Goal: Check status: Check status

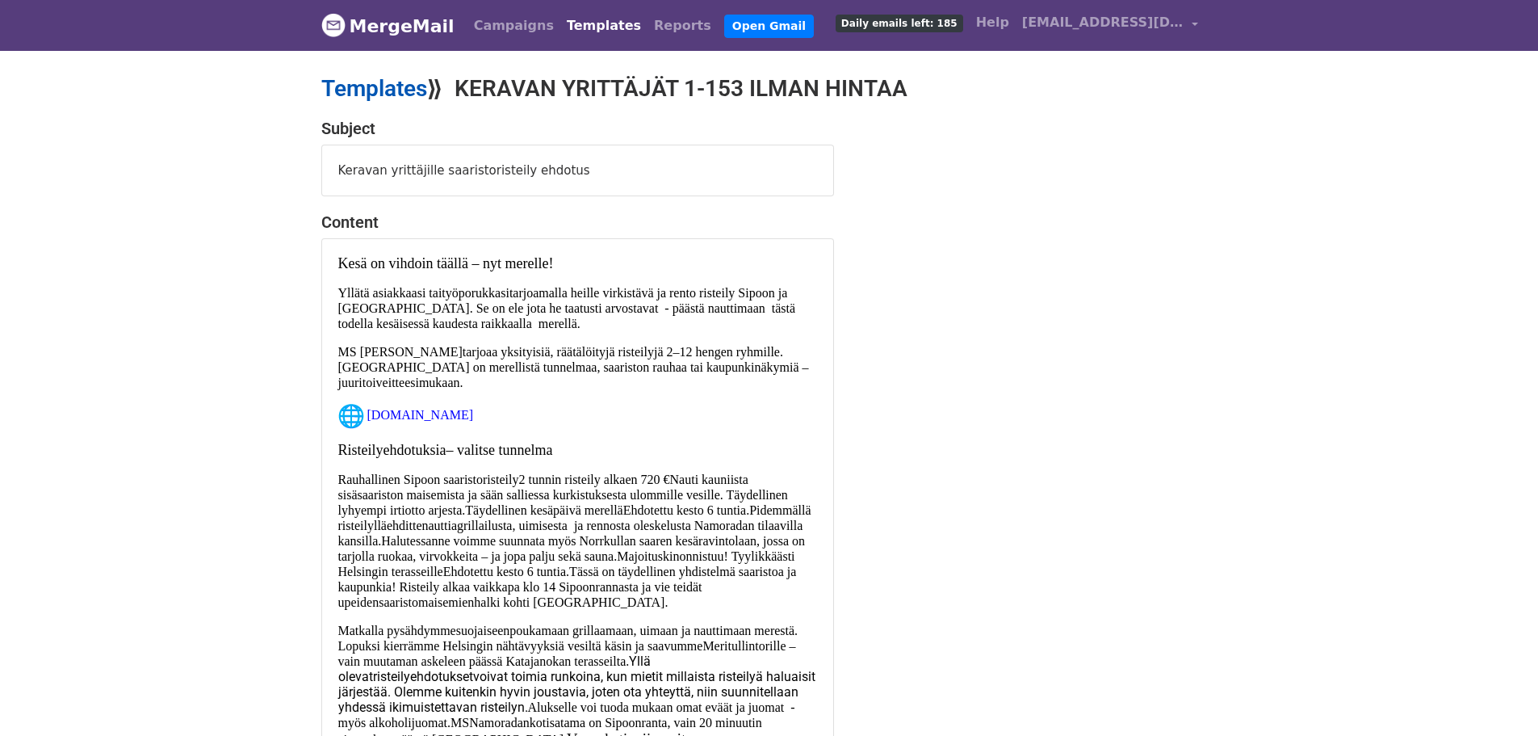
click at [353, 88] on link "Templates" at bounding box center [374, 88] width 106 height 27
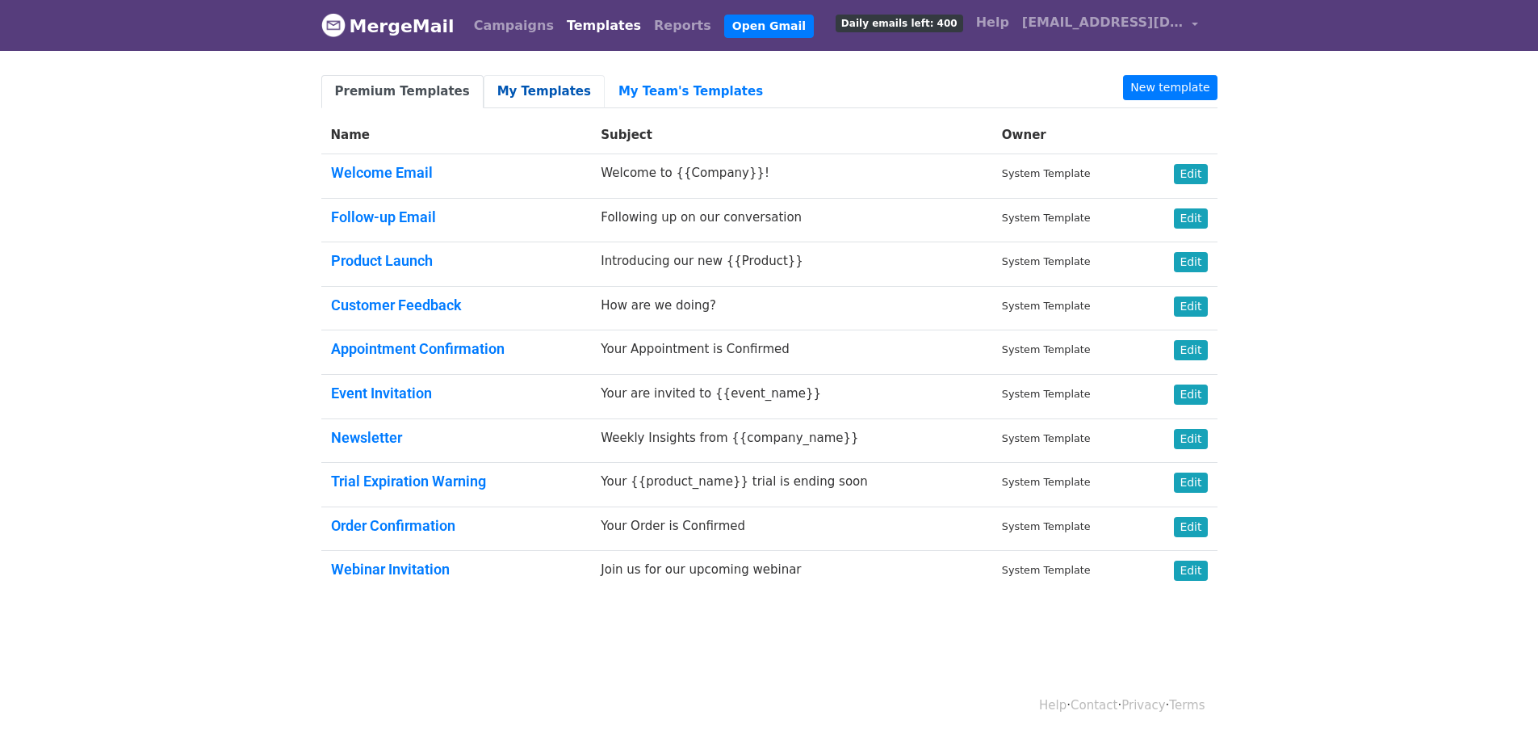
click at [515, 88] on link "My Templates" at bounding box center [544, 91] width 121 height 33
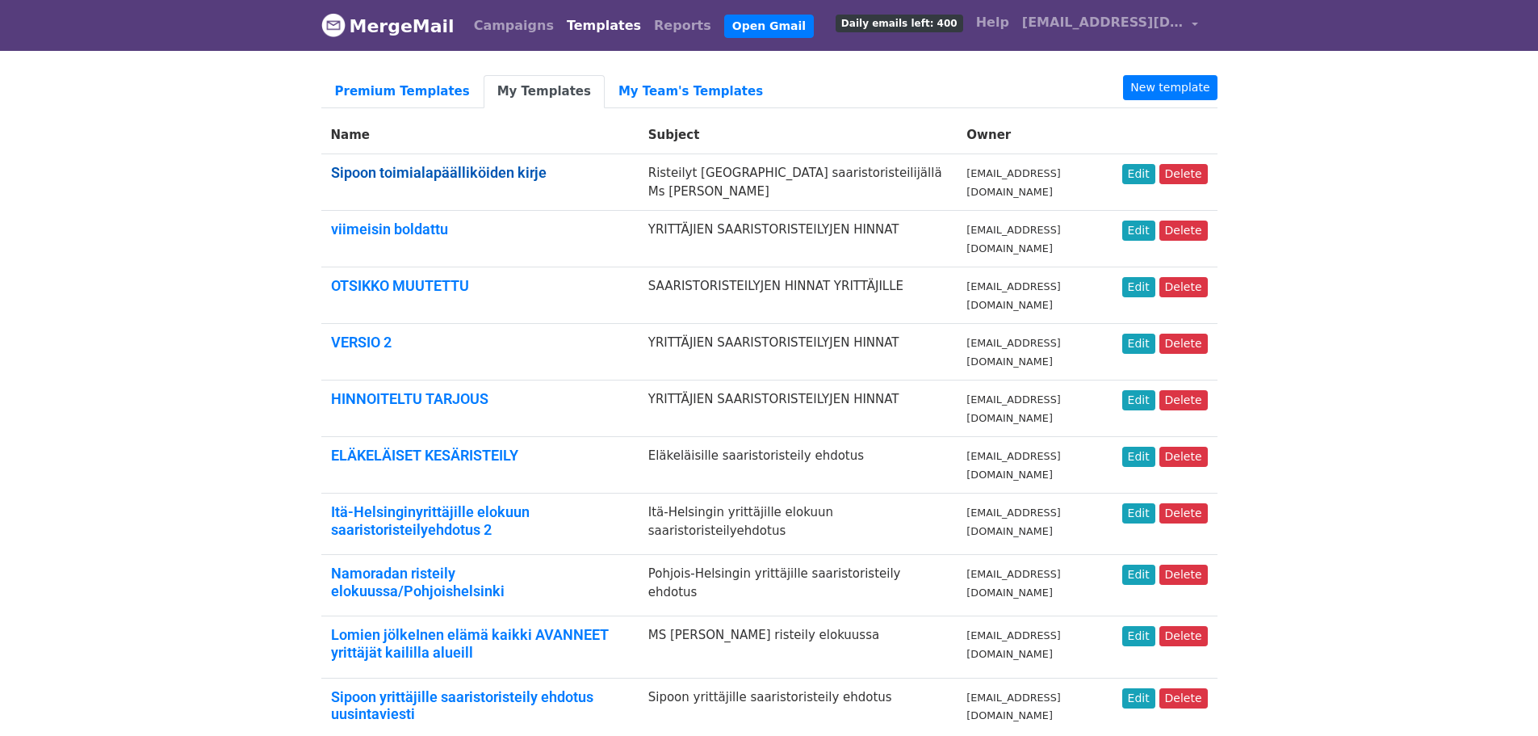
click at [430, 173] on link "Sipoon toimialapäälliköiden kirje" at bounding box center [439, 172] width 216 height 17
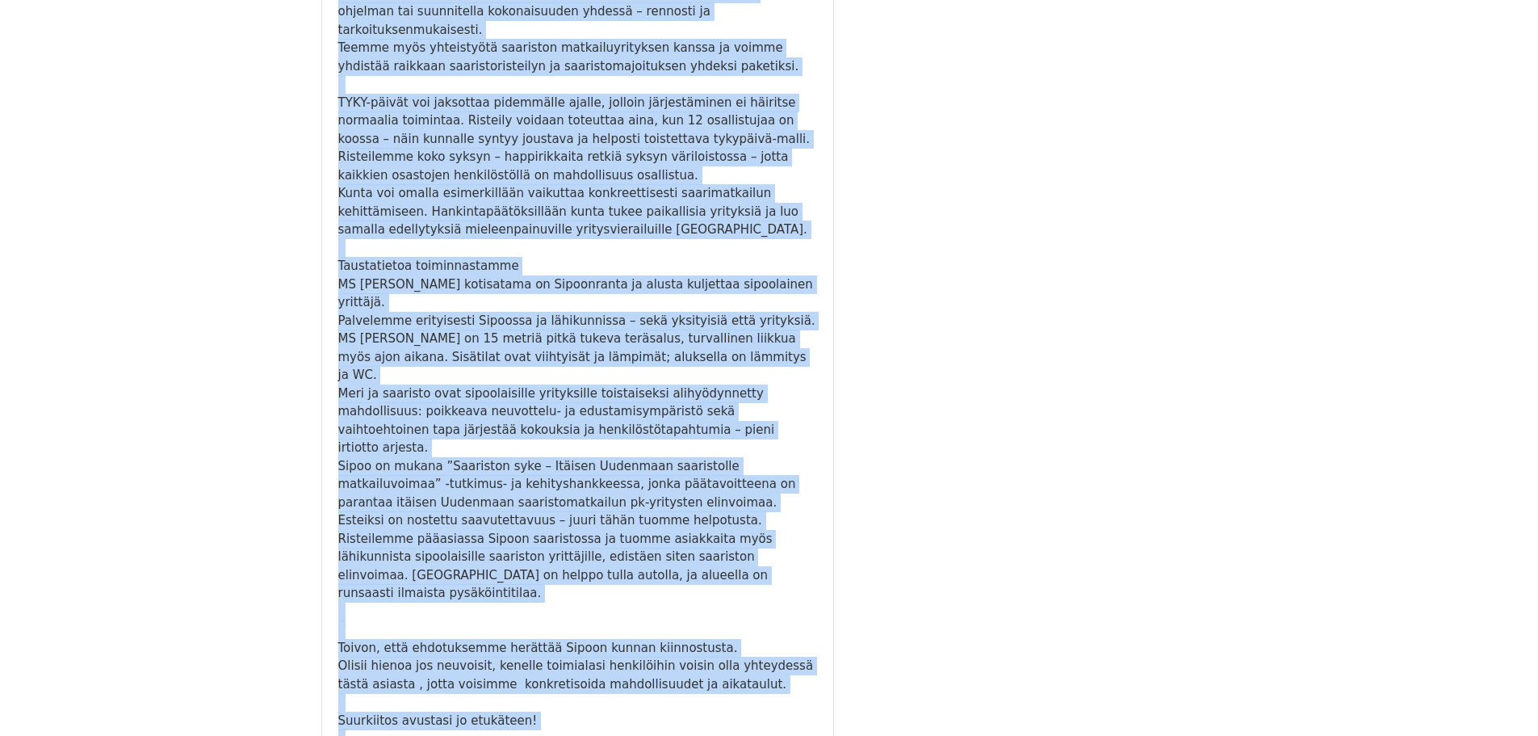
scroll to position [630, 0]
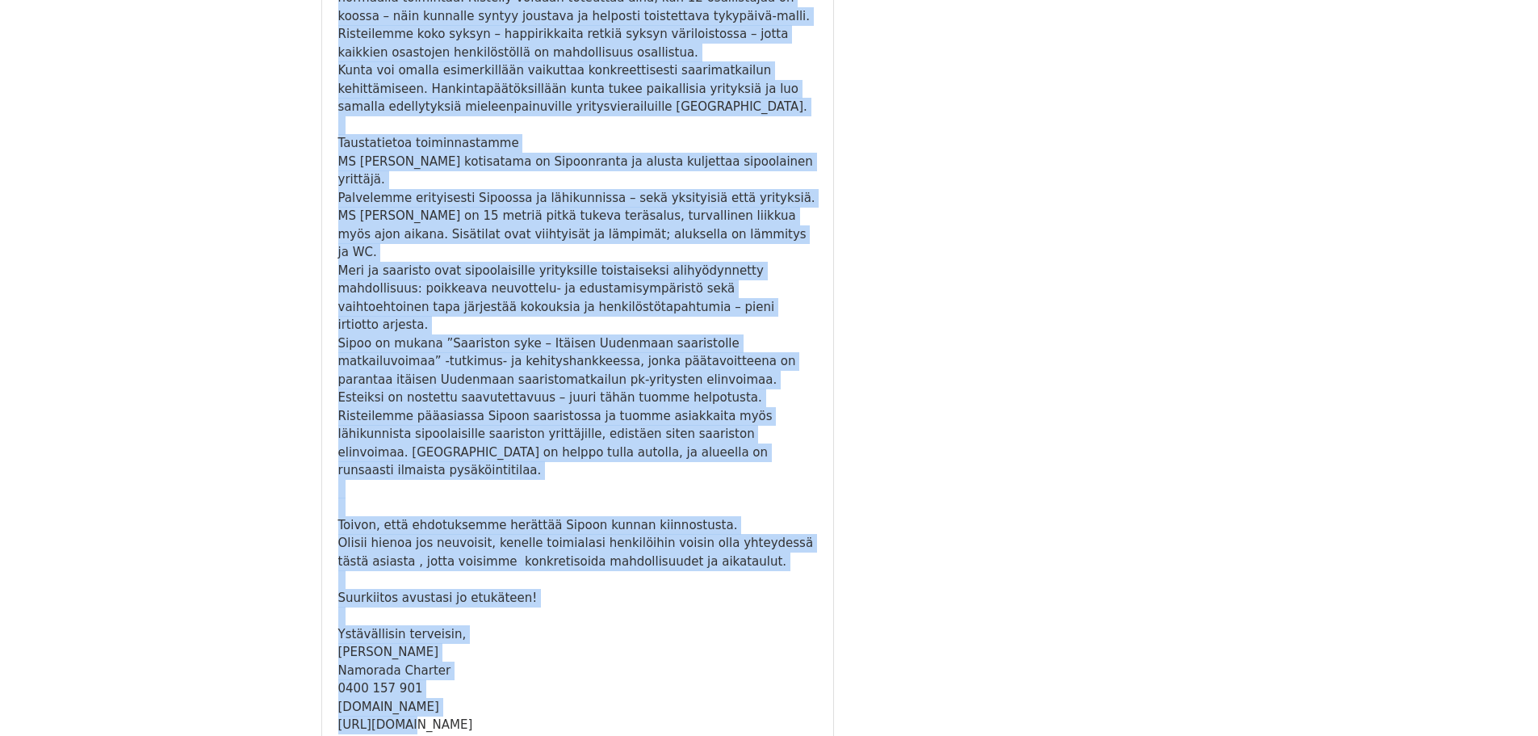
drag, startPoint x: 459, startPoint y: 81, endPoint x: 627, endPoint y: 576, distance: 522.6
click at [627, 576] on main "Templates ⟫ Sipoon toimialapäälliköiden kirje Subject Risteilyt Sipoon uudella …" at bounding box center [769, 98] width 920 height 1306
copy main "Sipoon toimialapäälliköiden kirje Subject Risteilyt Sipoon uudella saaristorist…"
click at [493, 534] on div "Olisii hienoa jos neuvoisit, kenelle toimialasi henkilöihin voisin olla yhteyde…" at bounding box center [577, 552] width 479 height 36
drag, startPoint x: 340, startPoint y: 162, endPoint x: 635, endPoint y: 585, distance: 515.6
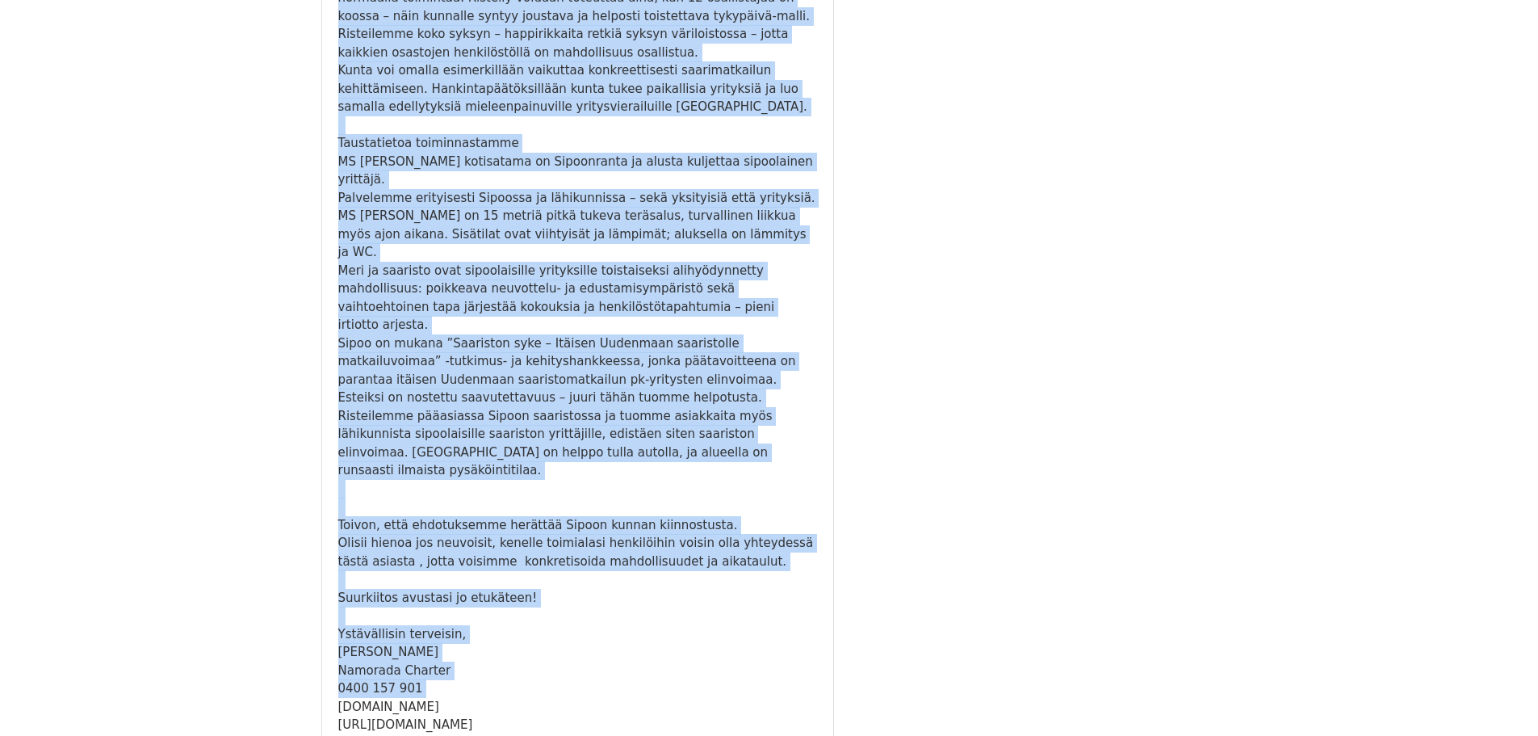
click at [635, 585] on div "Subject Risteilyt Sipoon uudella saaristoristeilijällä Ms Namorada Content Hei,…" at bounding box center [577, 120] width 537 height 1262
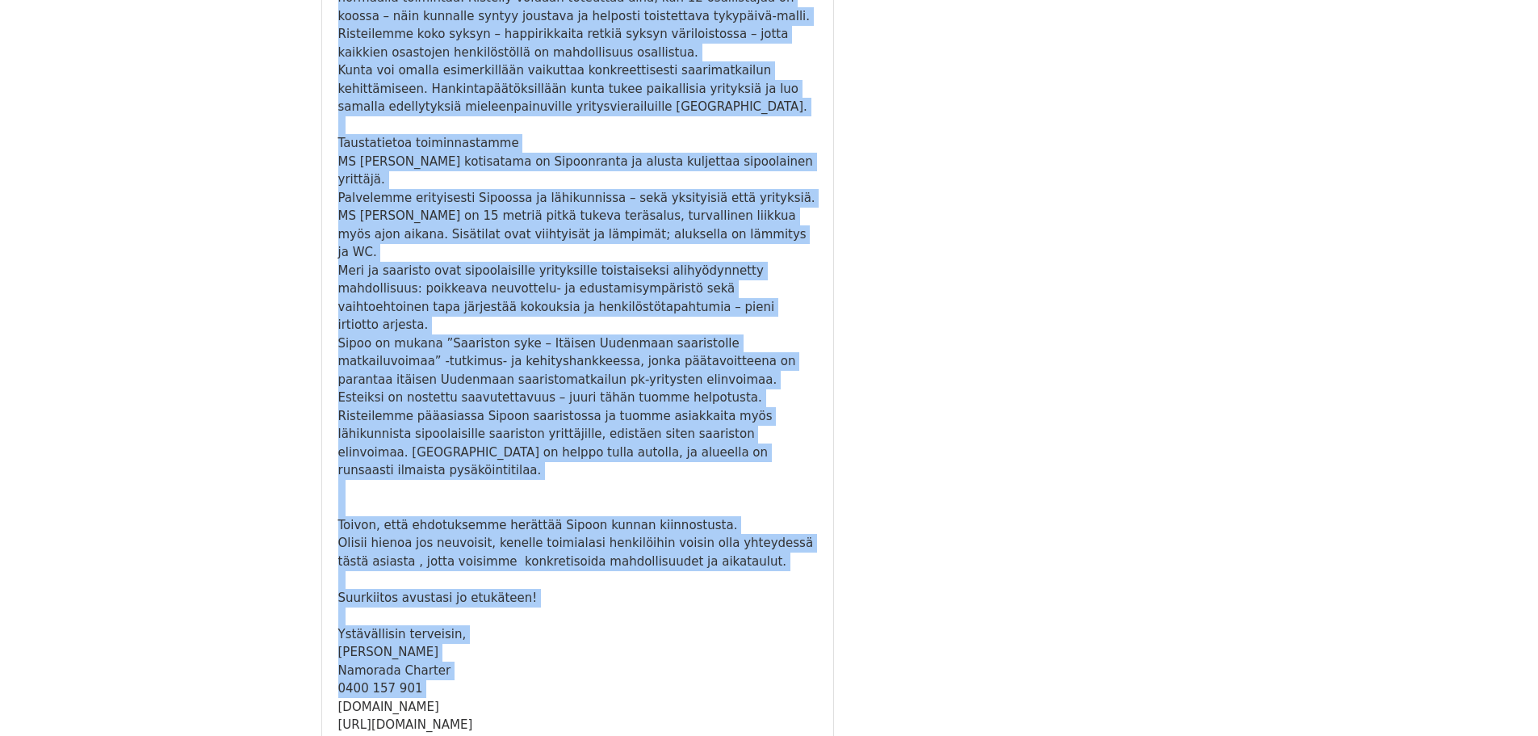
scroll to position [580, 0]
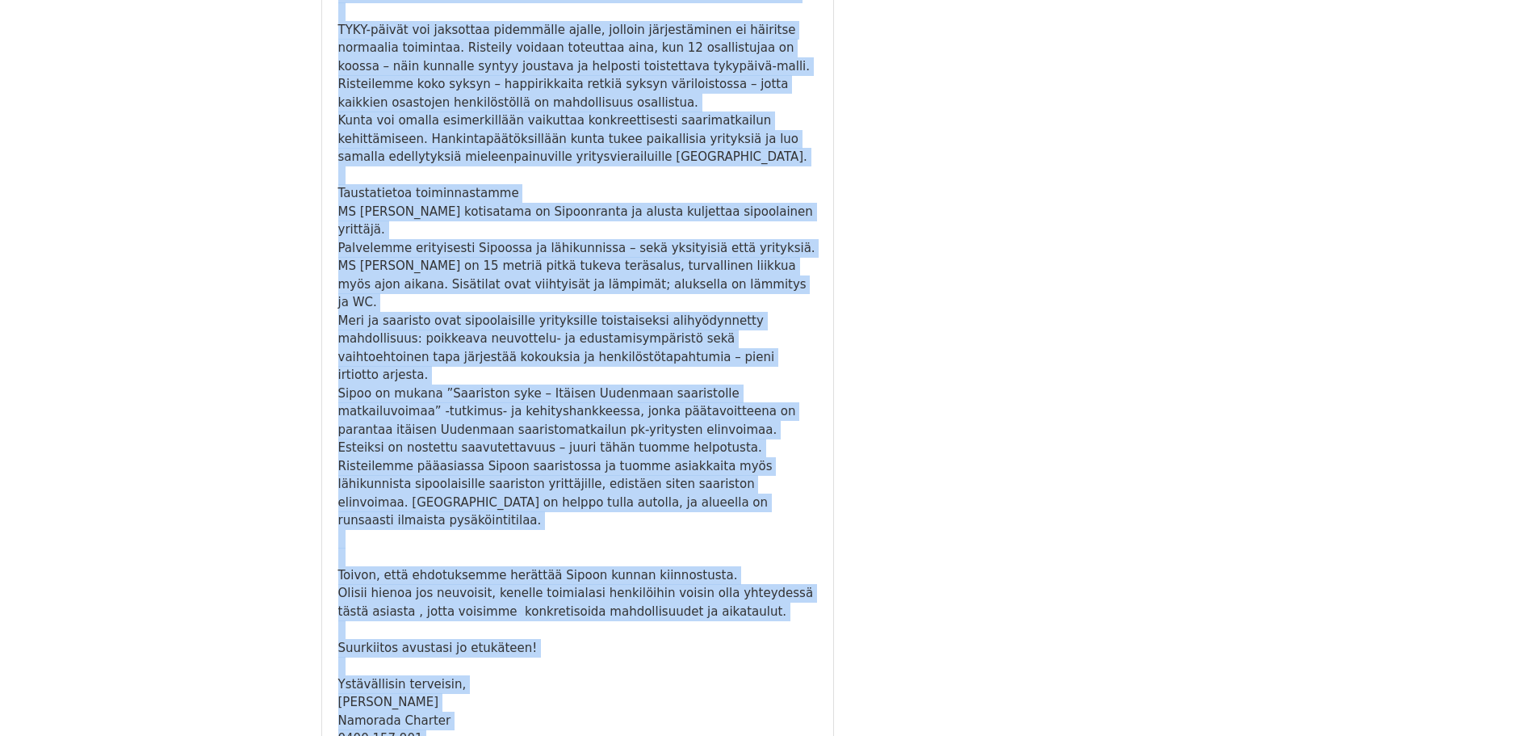
click at [919, 690] on body "MergeMail Campaigns Templates Reports Open Gmail Daily emails left: 400 Help na…" at bounding box center [769, 142] width 1538 height 1445
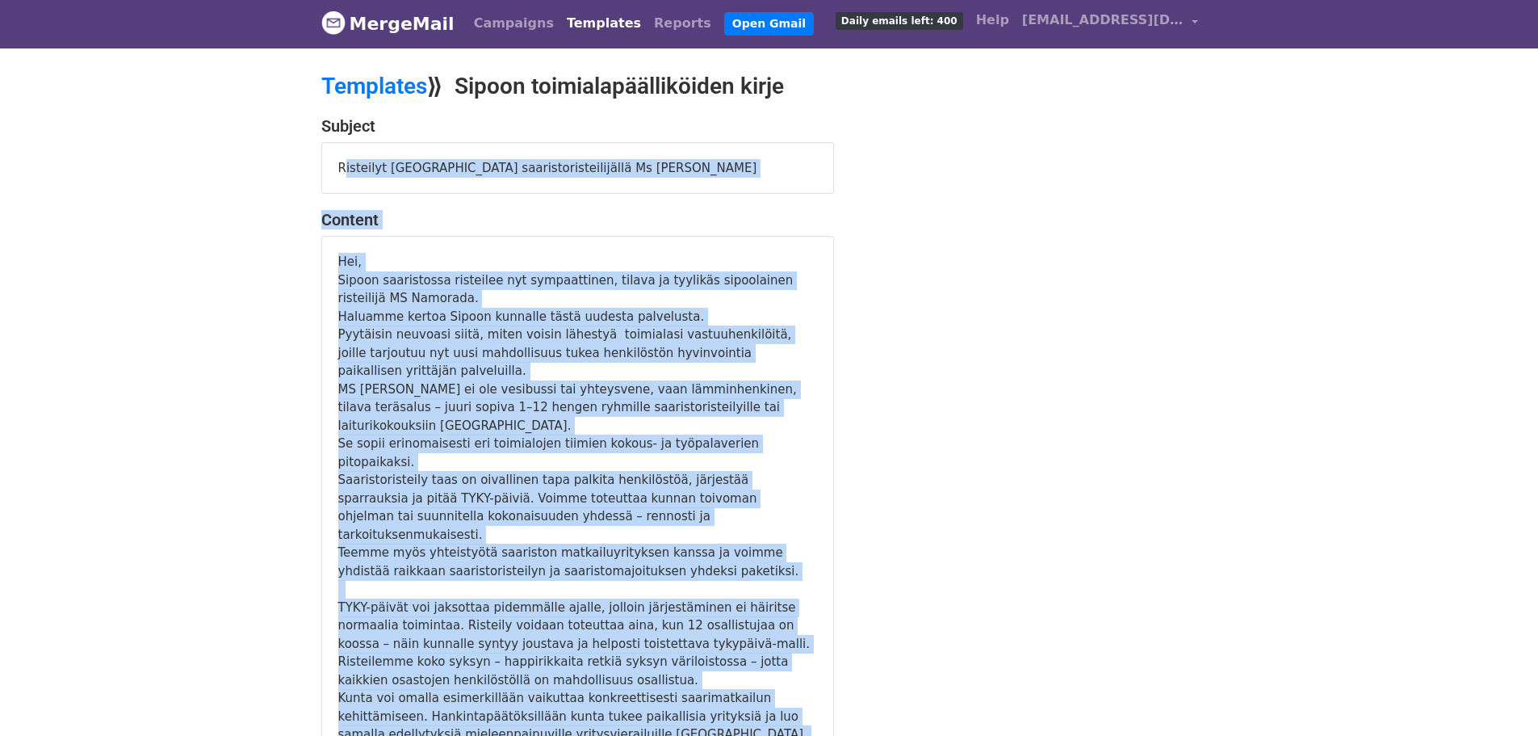
scroll to position [0, 0]
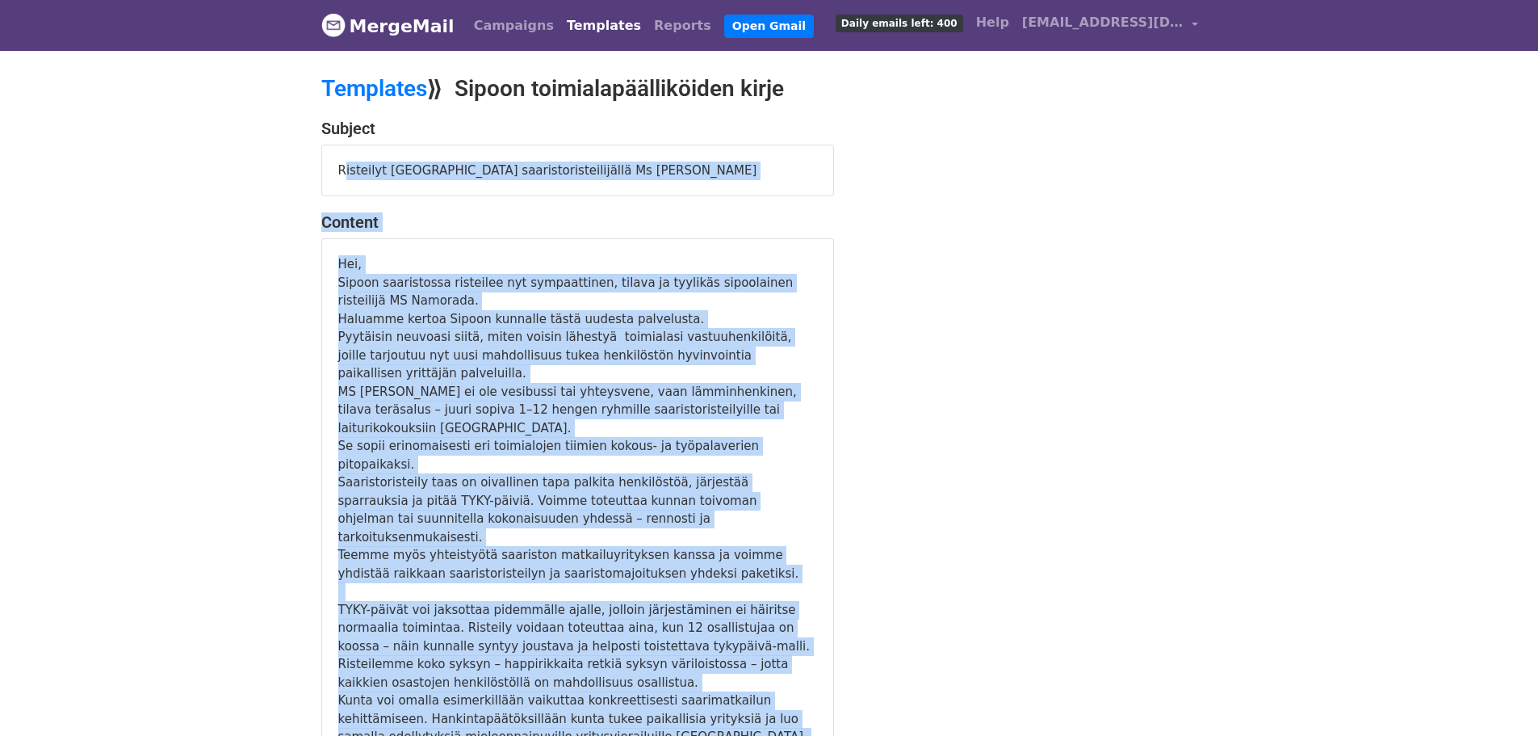
click at [1515, 138] on body "MergeMail Campaigns Templates Reports Open Gmail Daily emails left: 400 Help na…" at bounding box center [769, 722] width 1538 height 1445
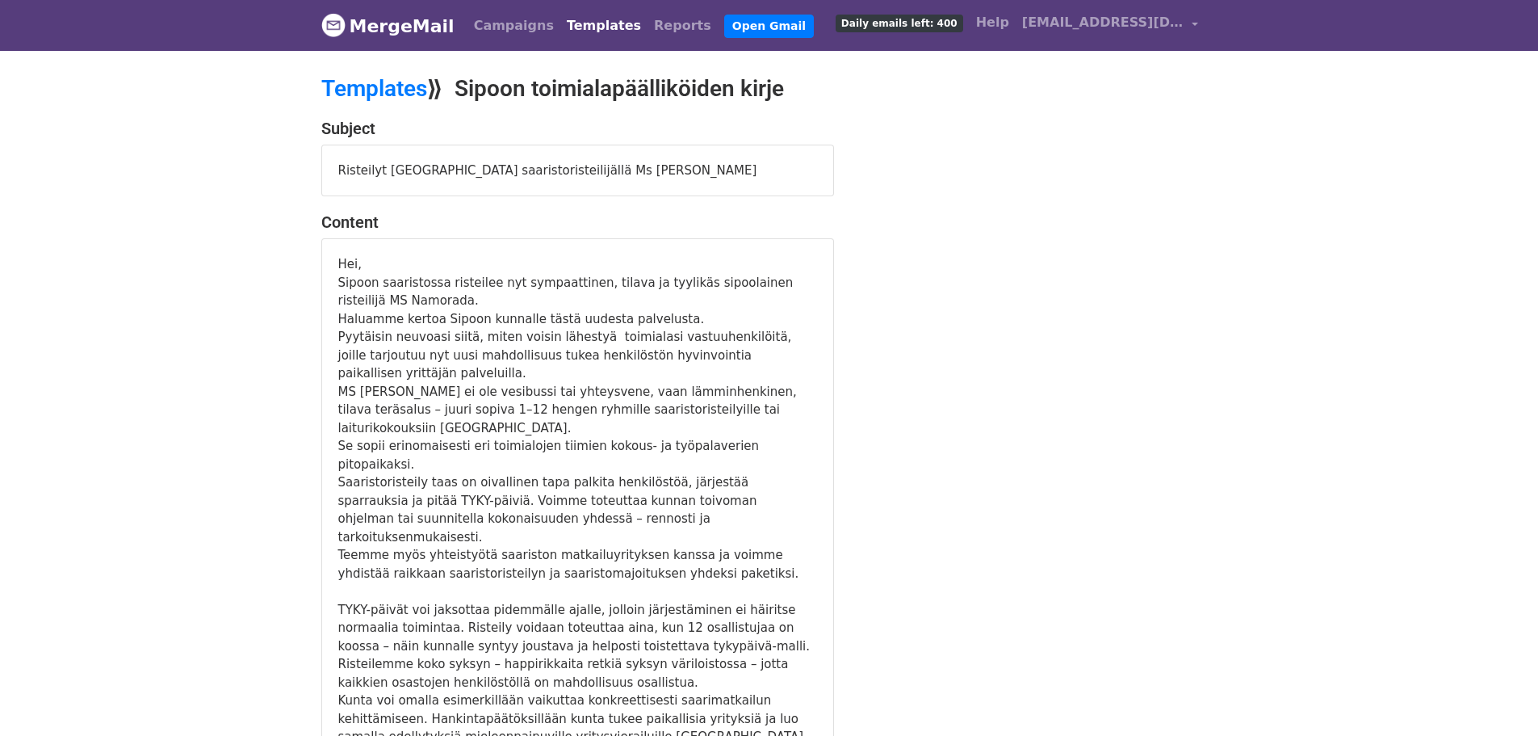
click at [945, 299] on div "Subject Risteilyt Sipoon uudella saaristoristeilijällä Ms Namorada Content Hei,…" at bounding box center [769, 750] width 920 height 1262
click at [1325, 497] on body "MergeMail Campaigns Templates Reports Open Gmail Daily emails left: 400 Help na…" at bounding box center [769, 722] width 1538 height 1445
drag, startPoint x: 631, startPoint y: 45, endPoint x: 700, endPoint y: 22, distance: 72.5
click at [700, 22] on nav "MergeMail Campaigns Templates Reports Open Gmail Daily emails left: 400 Help na…" at bounding box center [769, 25] width 896 height 51
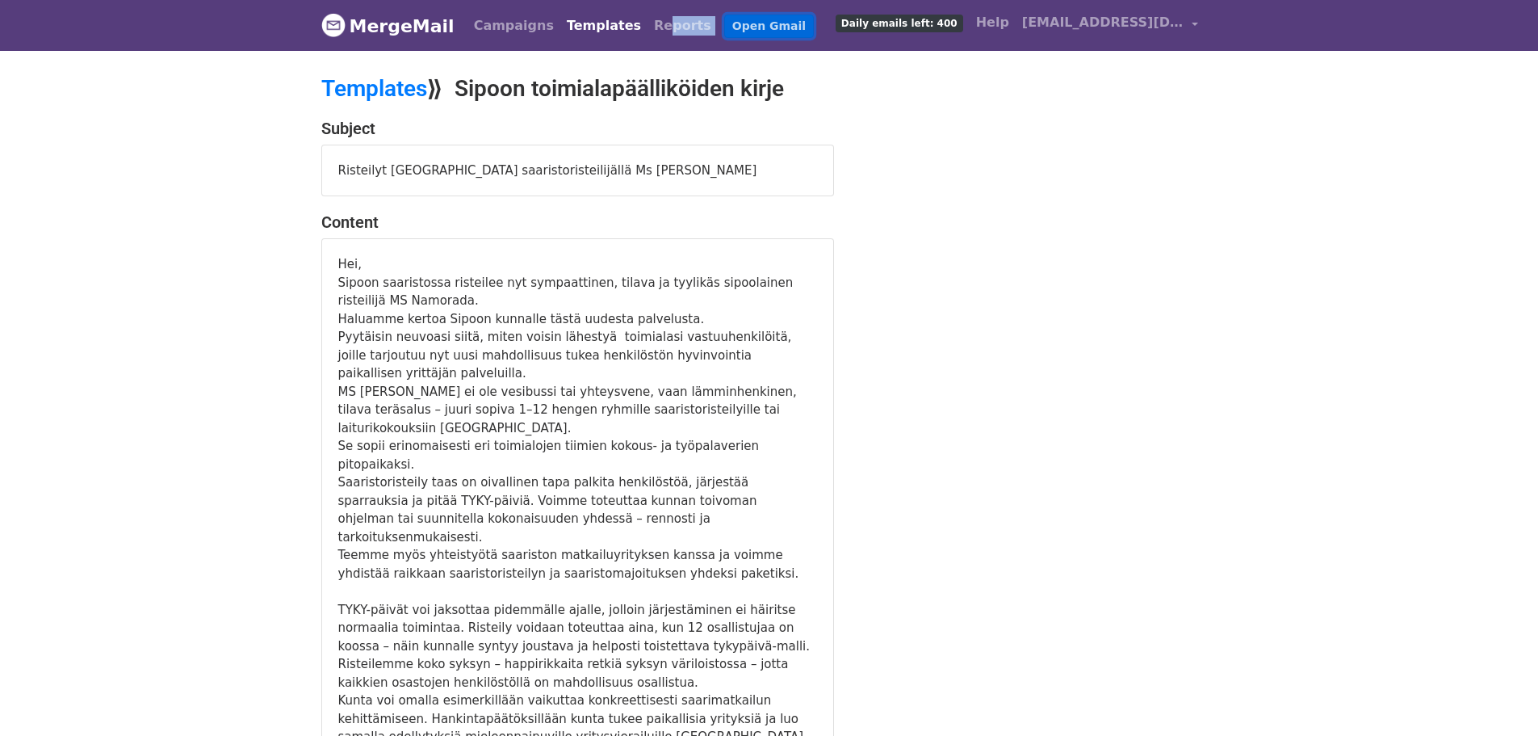
click at [724, 27] on link "Open Gmail" at bounding box center [769, 26] width 90 height 23
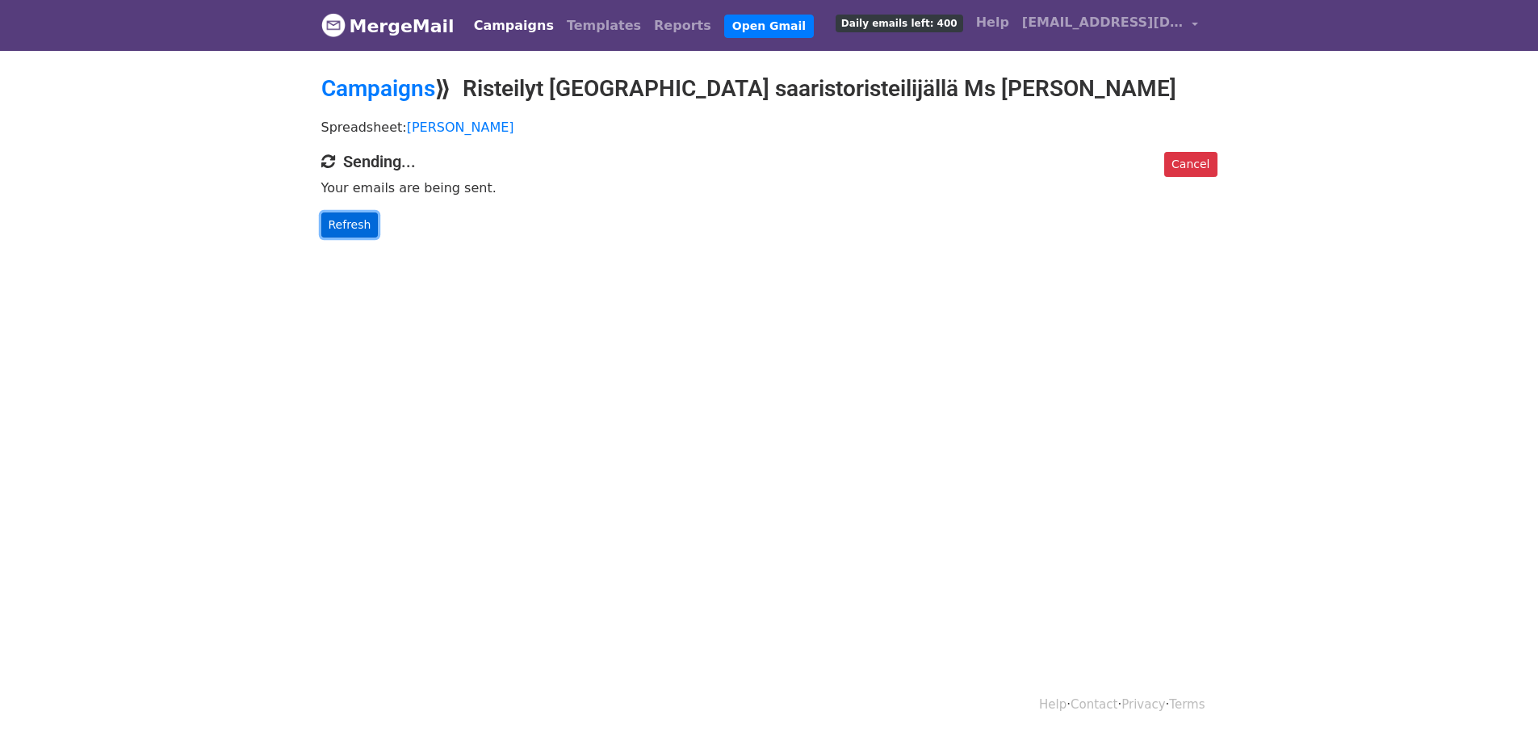
click at [351, 224] on link "Refresh" at bounding box center [349, 224] width 57 height 25
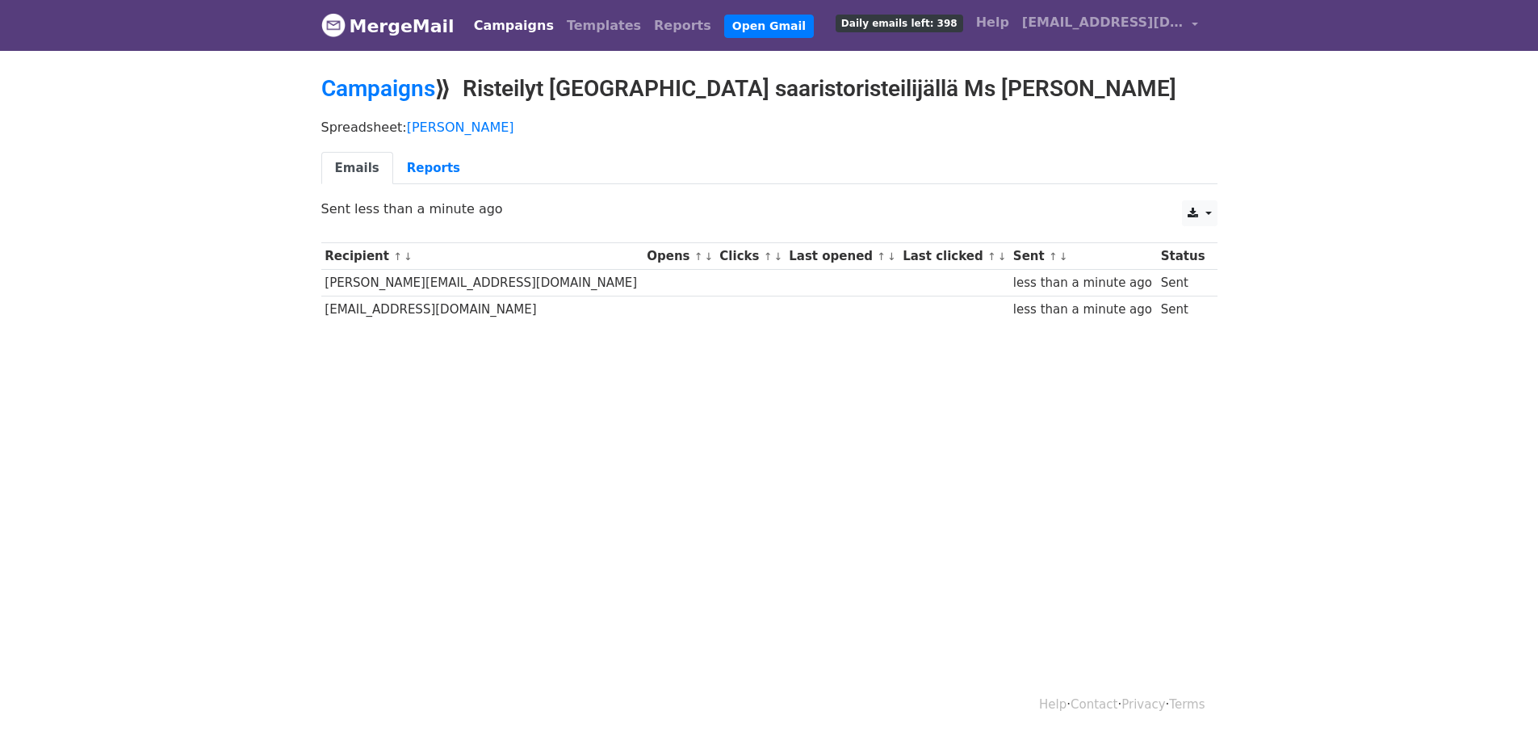
click at [464, 705] on div "Help · Contact · Privacy · Terms" at bounding box center [769, 704] width 920 height 67
click at [648, 22] on link "Reports" at bounding box center [683, 26] width 70 height 32
click at [648, 32] on link "Reports" at bounding box center [683, 26] width 70 height 32
click at [648, 29] on link "Reports" at bounding box center [683, 26] width 70 height 32
click at [424, 166] on link "Reports" at bounding box center [433, 168] width 81 height 33
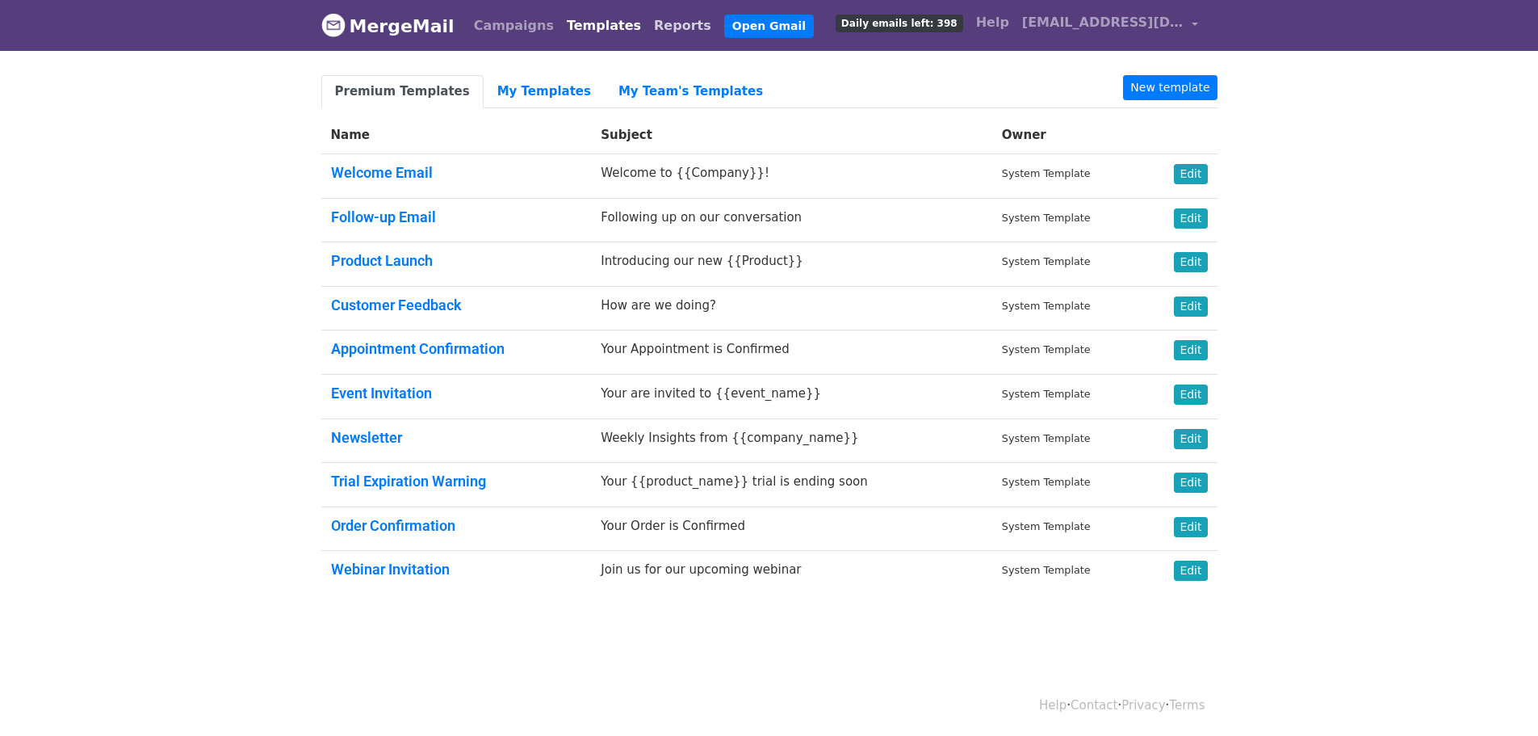
click at [648, 24] on link "Reports" at bounding box center [683, 26] width 70 height 32
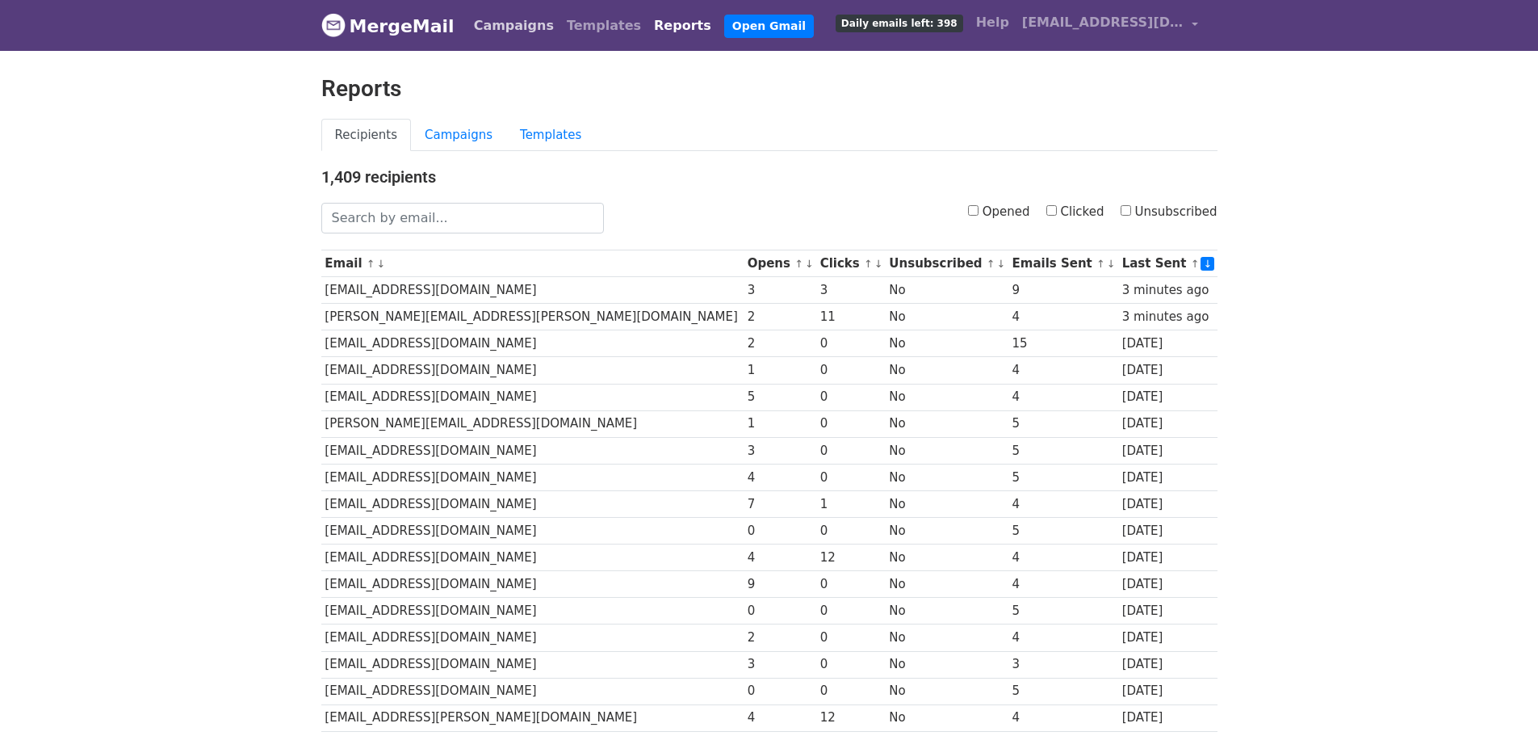
click at [504, 28] on link "Campaigns" at bounding box center [513, 26] width 93 height 32
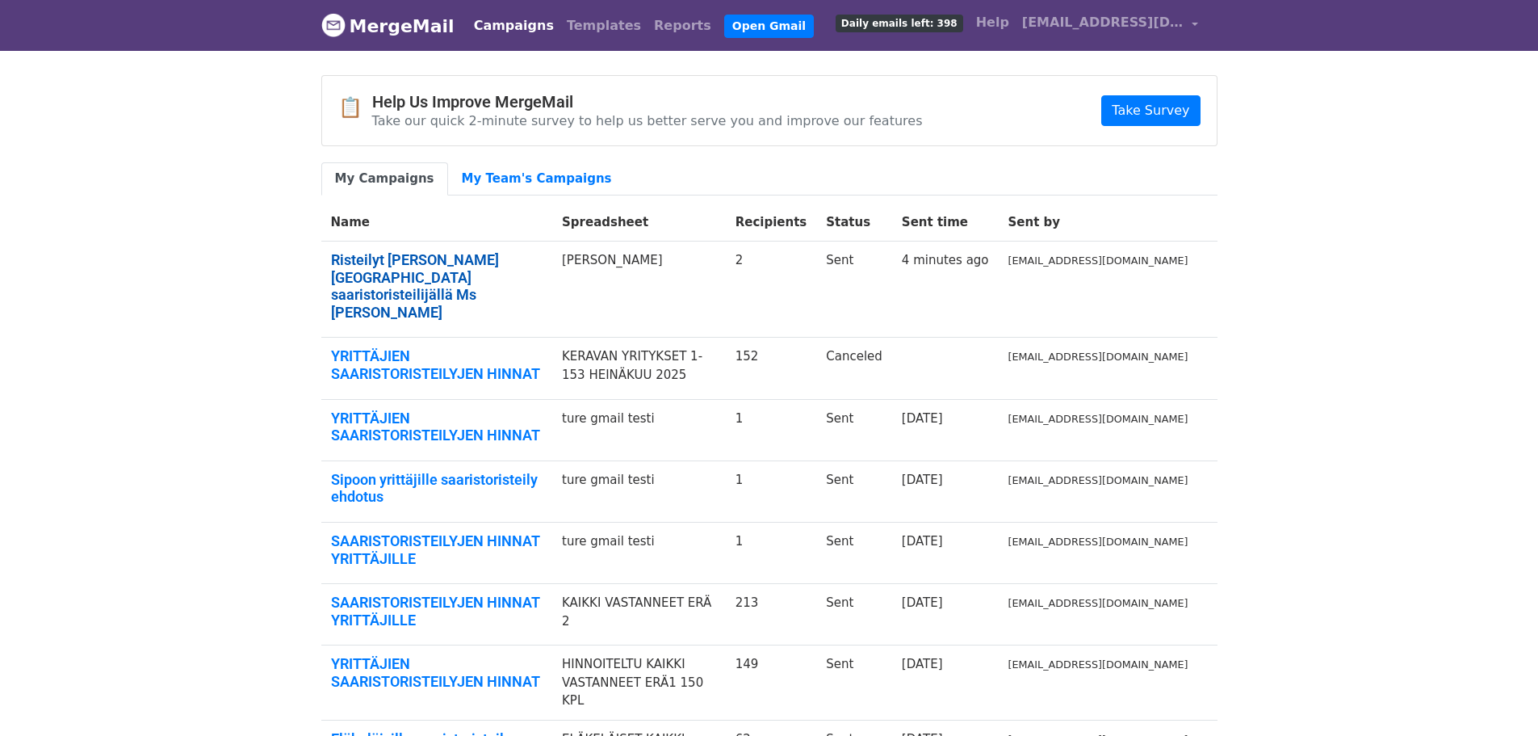
click at [463, 265] on link "Risteilyt Sipoon uudella saaristoristeilijällä Ms Namorada" at bounding box center [437, 285] width 212 height 69
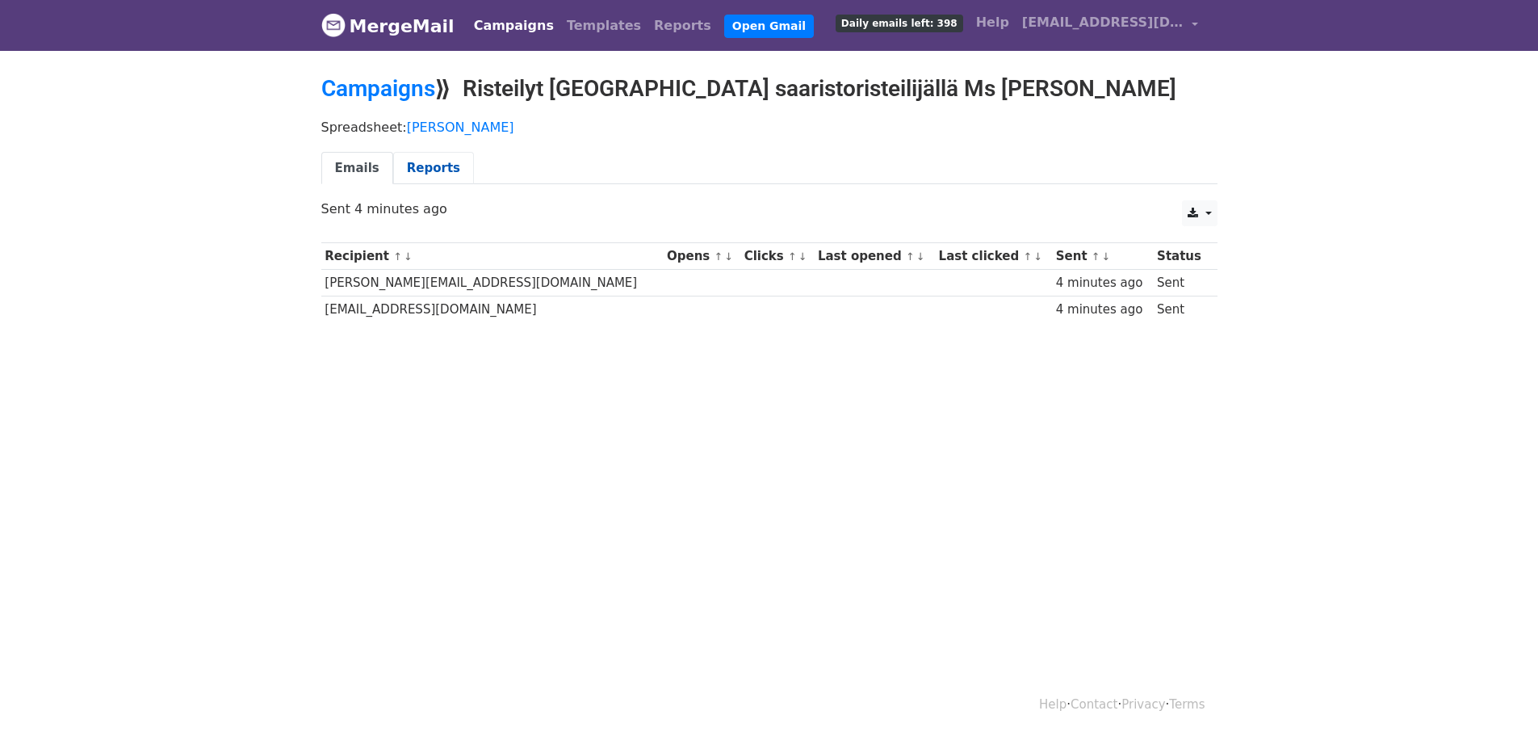
click at [410, 162] on link "Reports" at bounding box center [433, 168] width 81 height 33
